Goal: Task Accomplishment & Management: Manage account settings

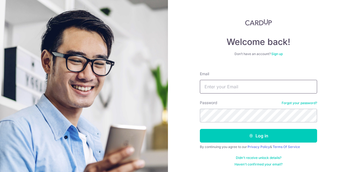
click at [212, 88] on input "Email" at bounding box center [258, 87] width 117 height 14
type input "[EMAIL_ADDRESS][DOMAIN_NAME]"
click at [200, 129] on button "Log in" at bounding box center [258, 136] width 117 height 14
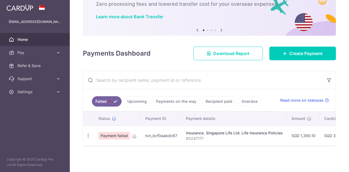
scroll to position [35, 0]
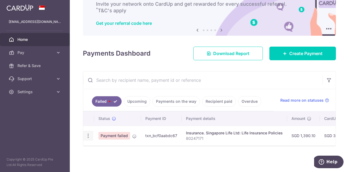
click at [88, 133] on icon "button" at bounding box center [88, 136] width 6 height 6
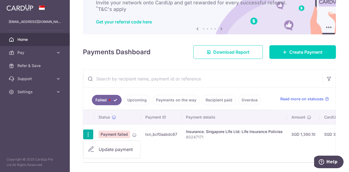
click at [111, 146] on span "Update payment" at bounding box center [117, 149] width 37 height 7
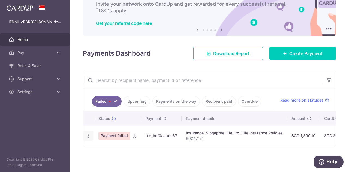
radio input "true"
type input "1,390.10"
type input "80247171"
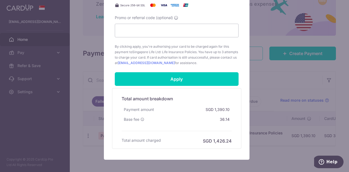
scroll to position [246, 0]
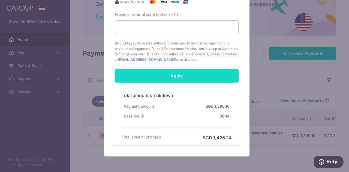
click at [187, 76] on input "Apply" at bounding box center [177, 76] width 124 height 14
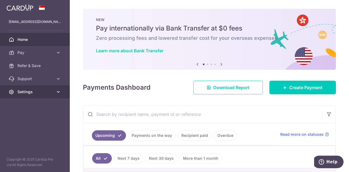
click at [56, 93] on icon at bounding box center [58, 91] width 5 height 5
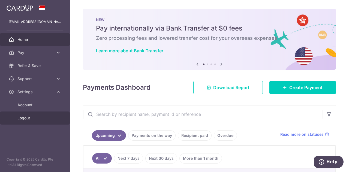
click at [26, 119] on span "Logout" at bounding box center [35, 117] width 36 height 5
